Goal: Task Accomplishment & Management: Use online tool/utility

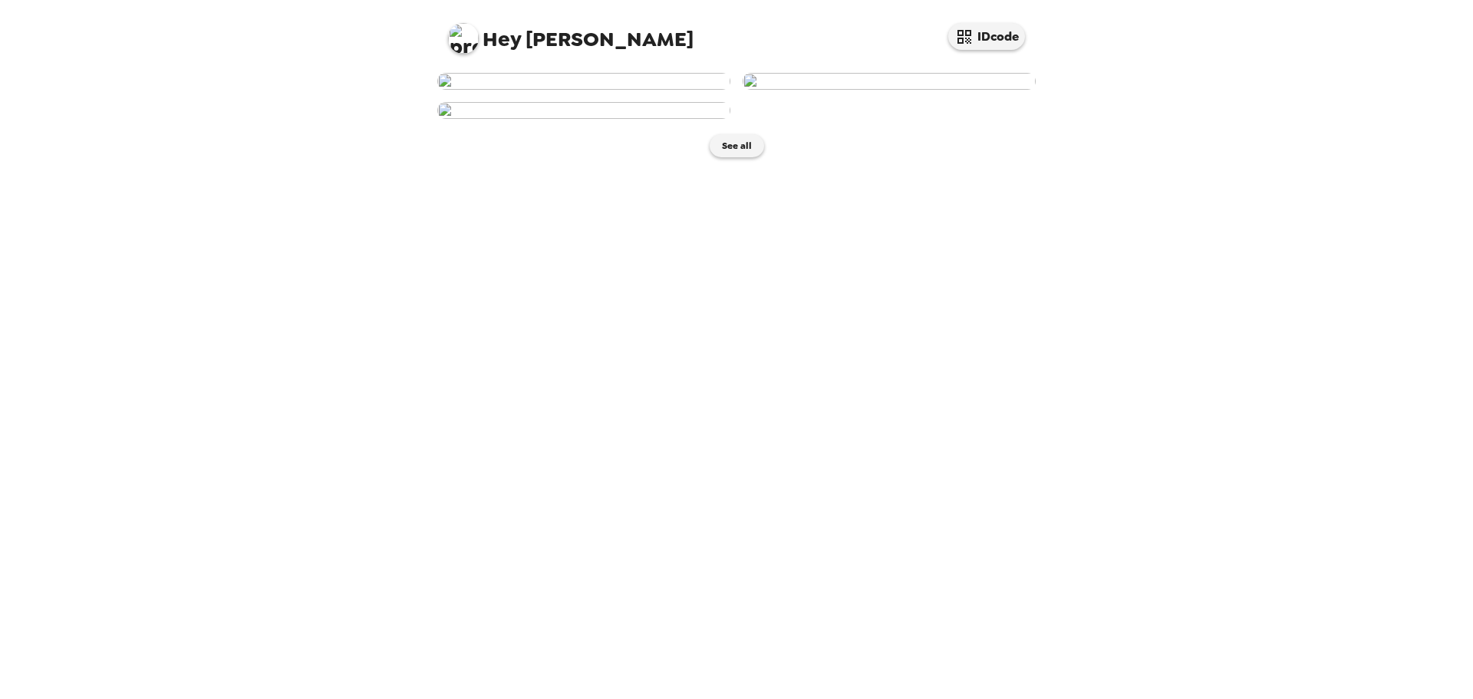
scroll to position [77, 0]
click at [638, 90] on img at bounding box center [583, 81] width 293 height 17
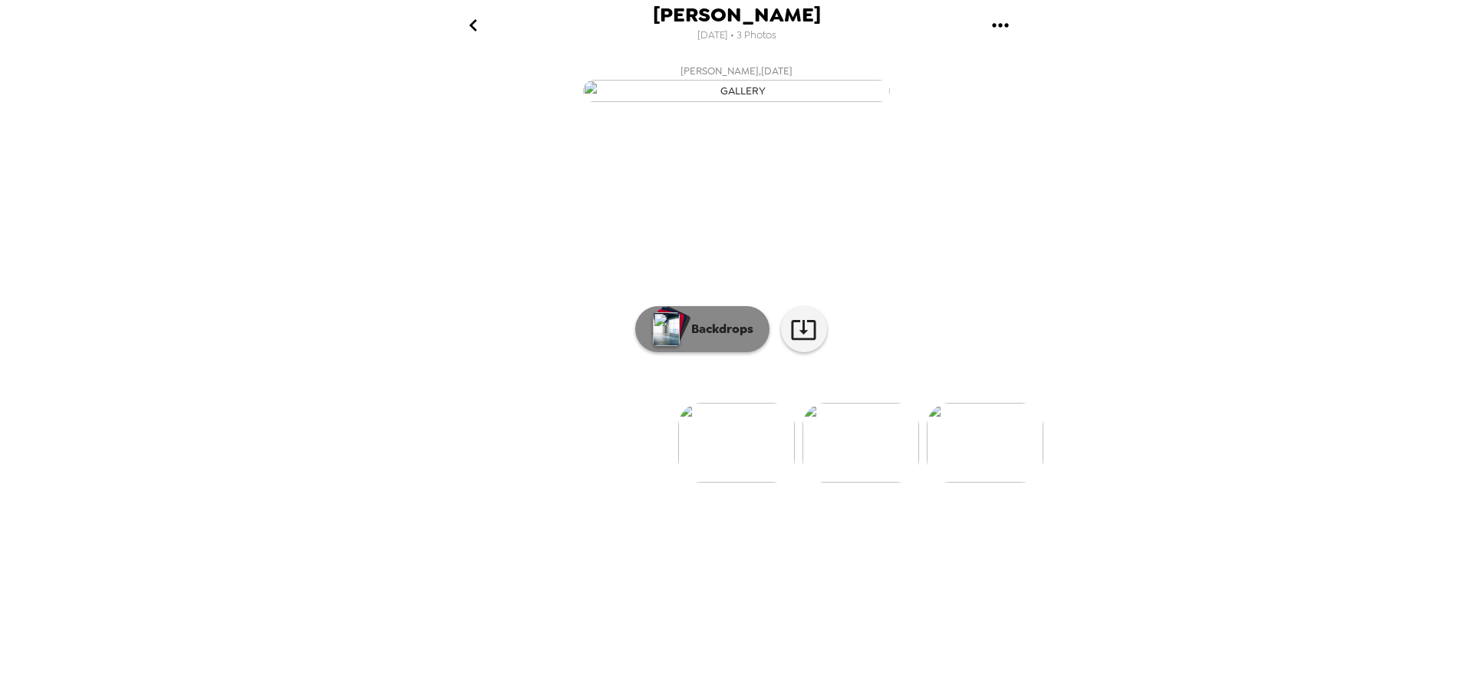
click at [743, 338] on p "Backdrops" at bounding box center [718, 329] width 70 height 18
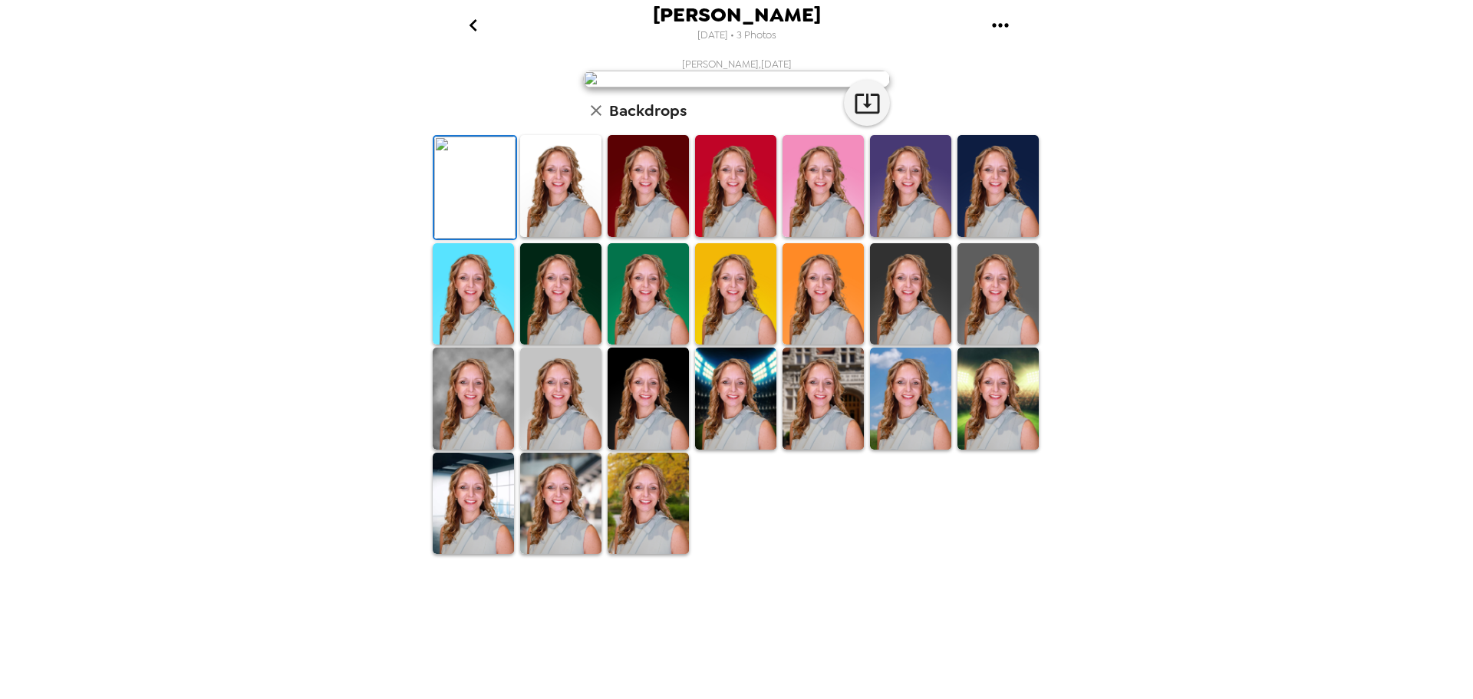
scroll to position [77, 0]
click at [981, 237] on img at bounding box center [997, 186] width 81 height 102
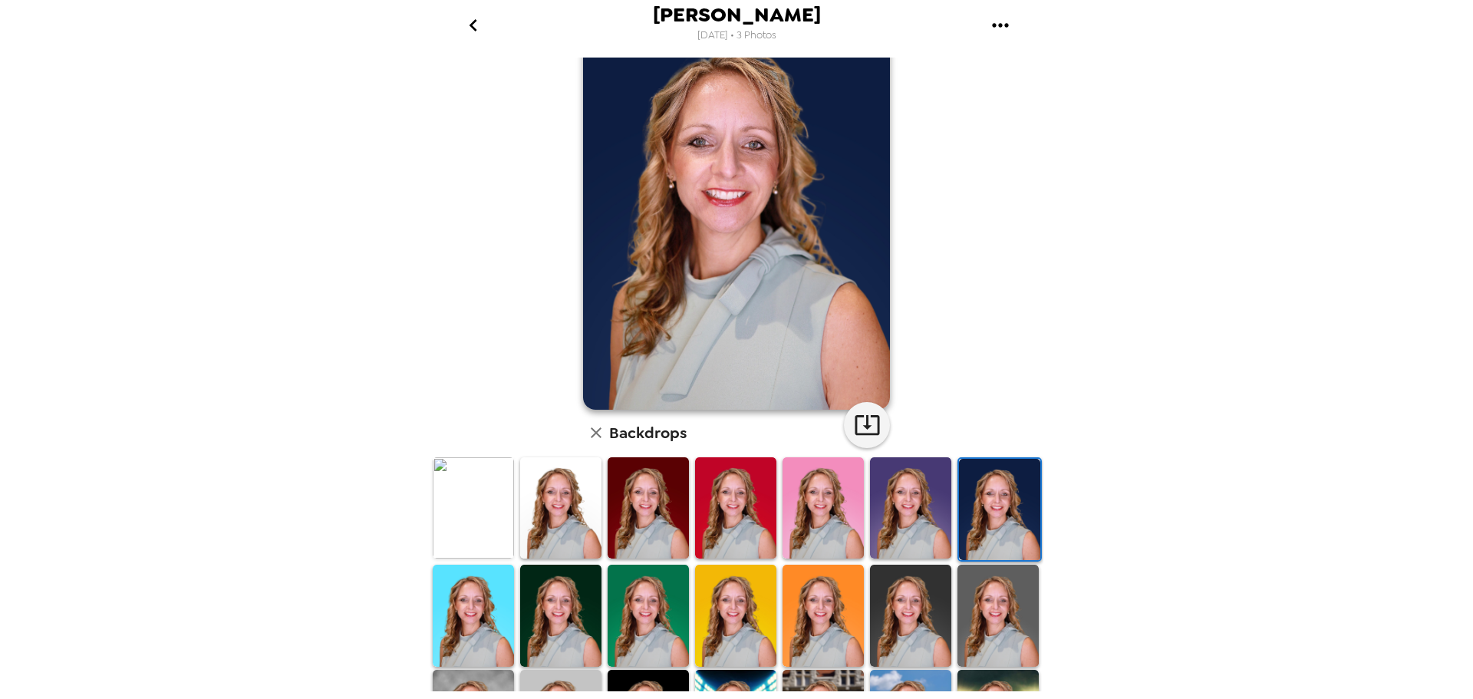
click at [976, 583] on img at bounding box center [997, 616] width 81 height 102
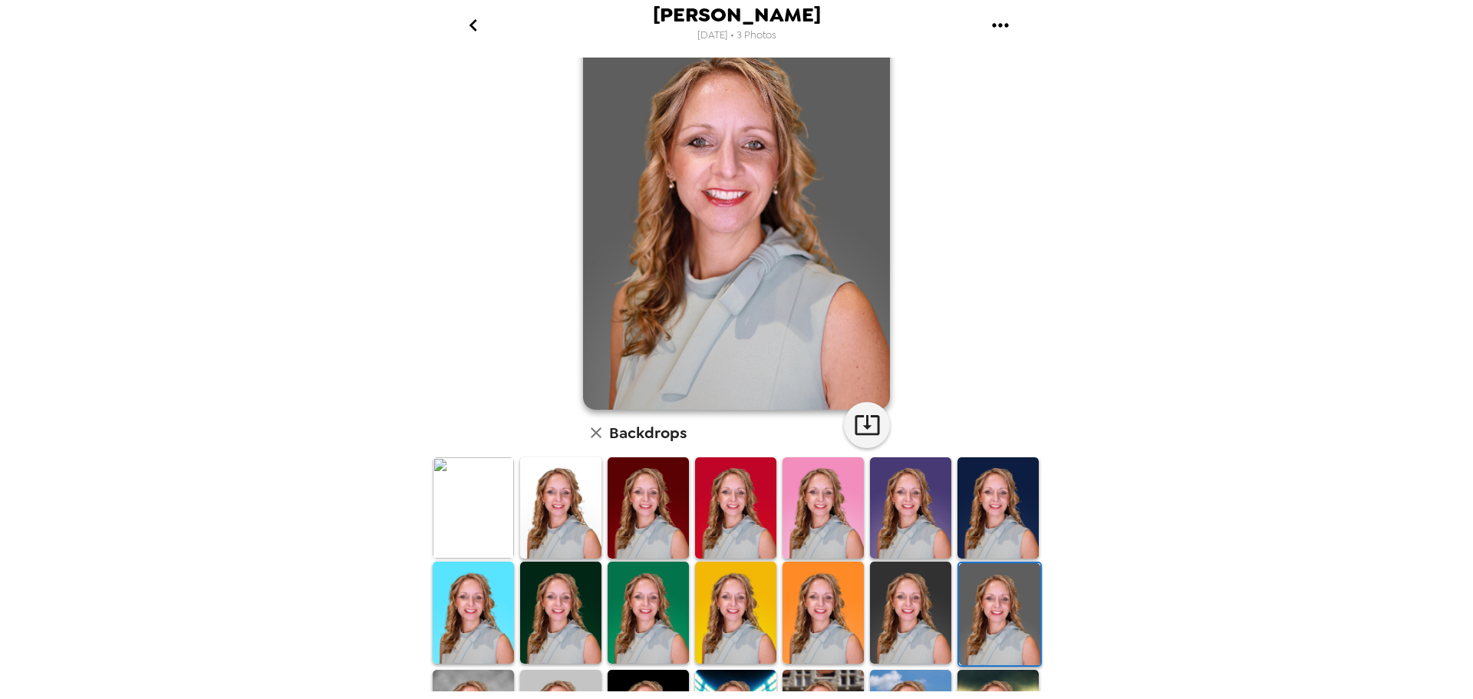
click at [460, 489] on img at bounding box center [473, 508] width 81 height 102
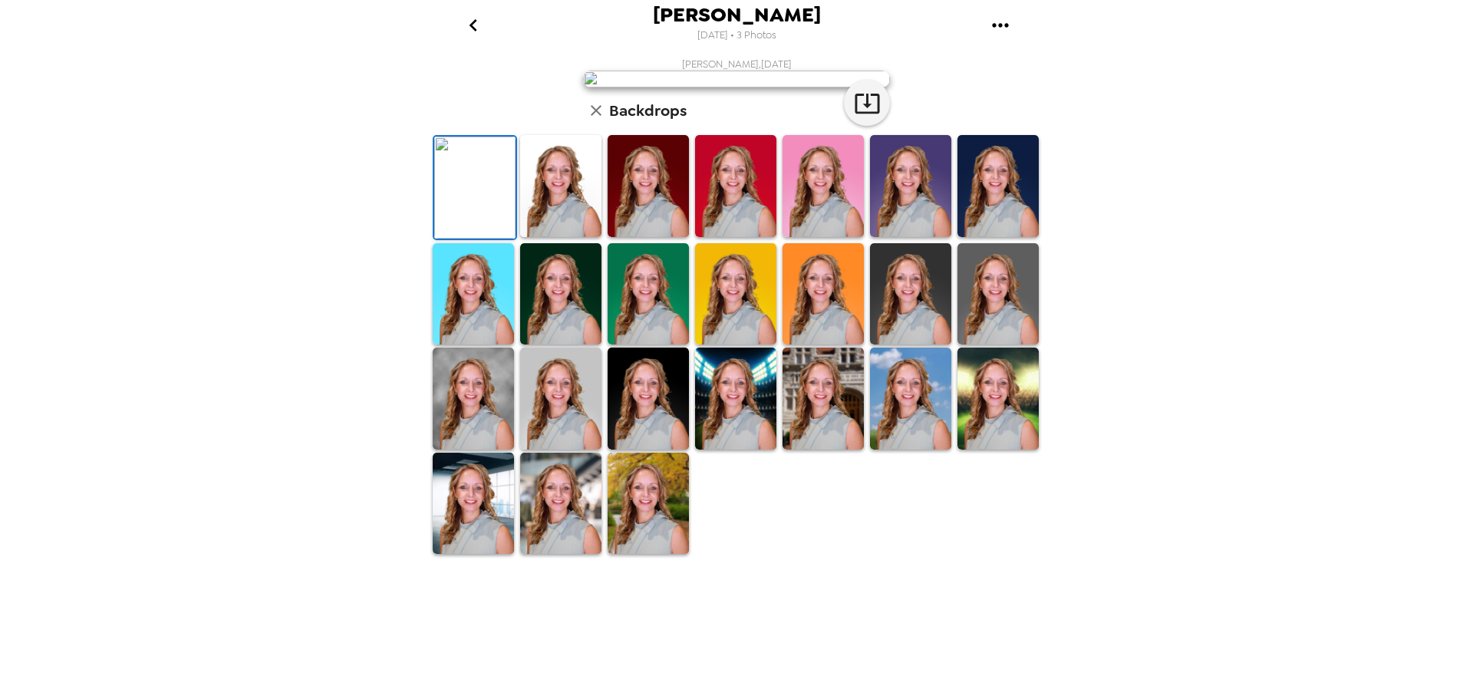
scroll to position [255, 0]
click at [498, 555] on img at bounding box center [473, 504] width 81 height 102
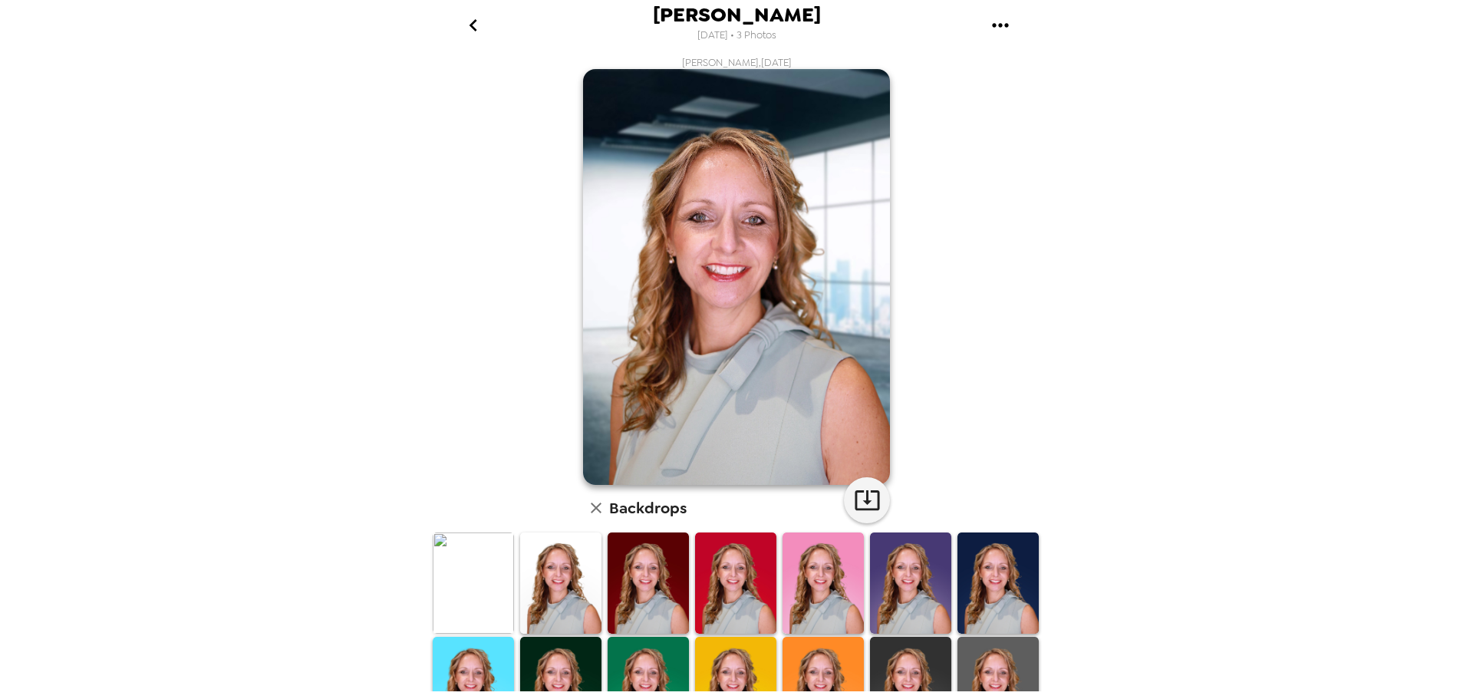
scroll to position [0, 0]
